Goal: Find specific page/section: Find specific page/section

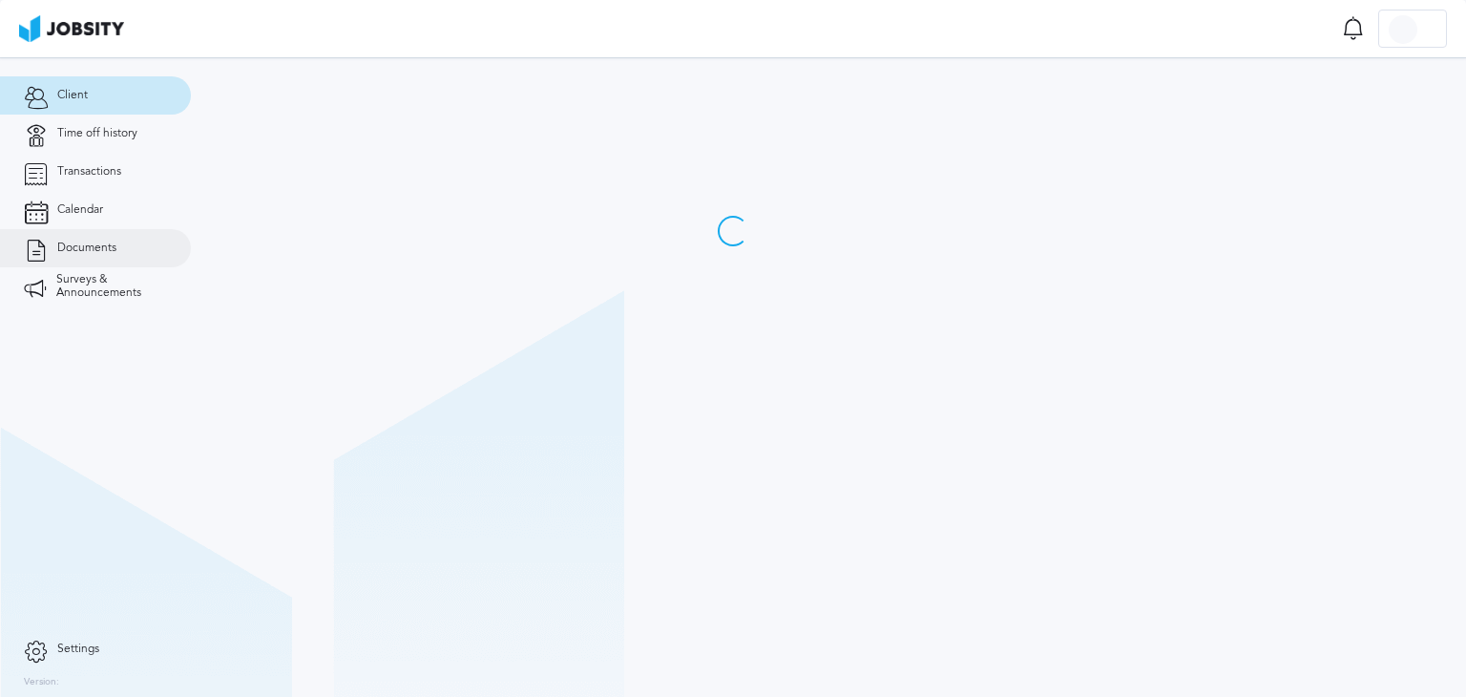
click at [100, 234] on link "Documents" at bounding box center [95, 248] width 191 height 38
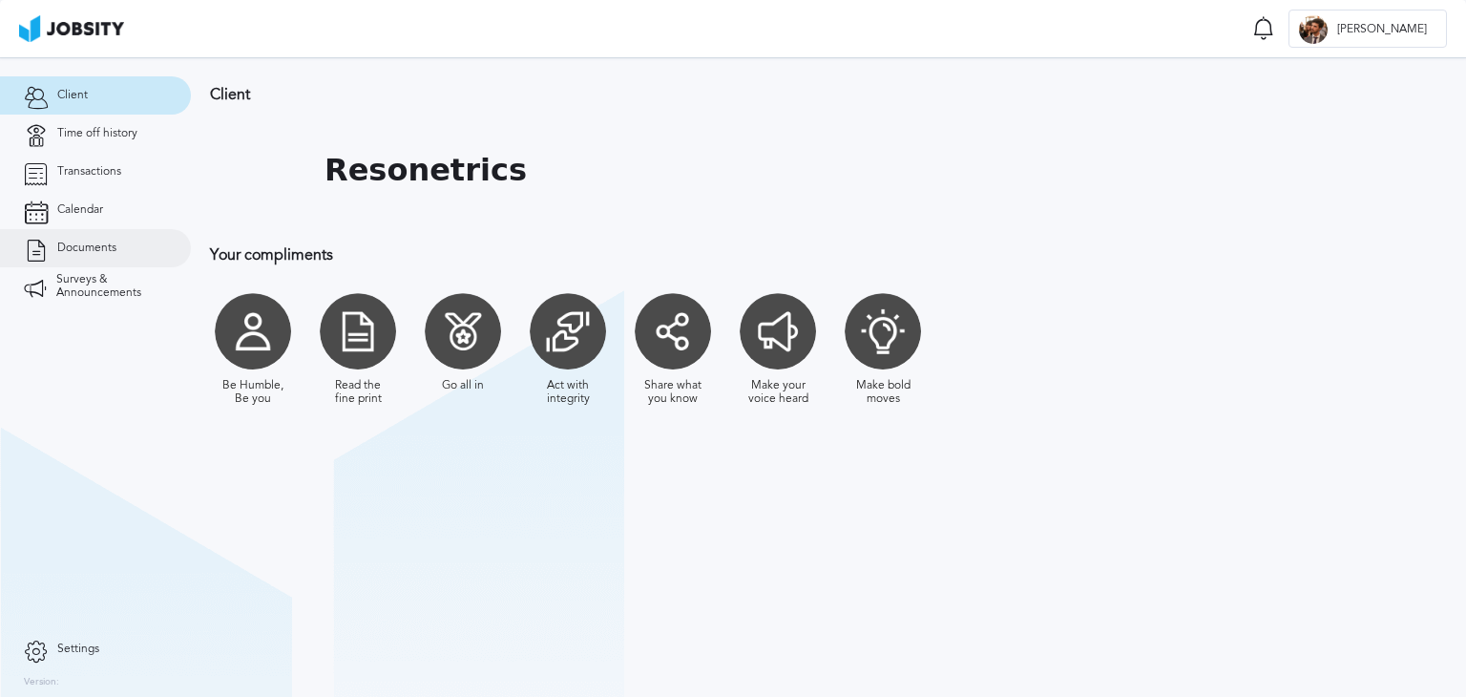
click at [88, 255] on link "Documents" at bounding box center [95, 248] width 191 height 38
